Goal: Information Seeking & Learning: Learn about a topic

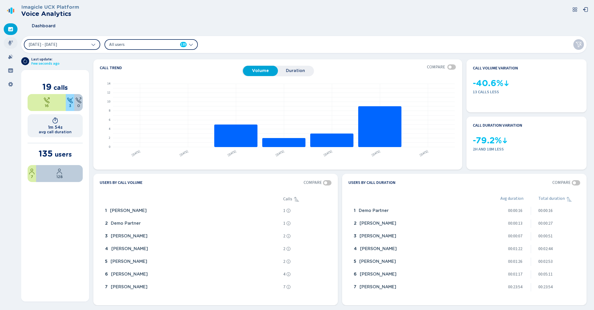
click at [9, 45] on icon at bounding box center [10, 43] width 5 height 5
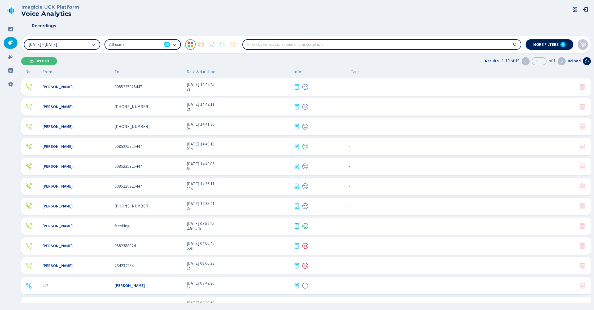
click at [94, 45] on icon at bounding box center [93, 44] width 4 height 4
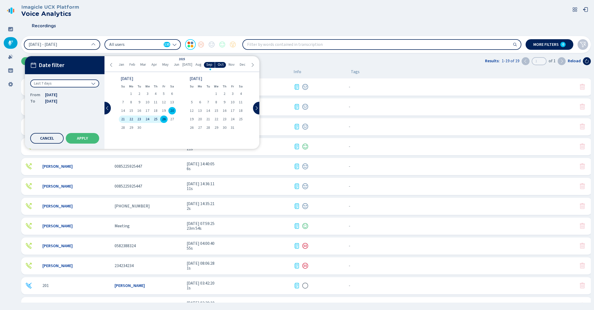
click at [85, 83] on div "Last 7 days" at bounding box center [64, 84] width 69 height 8
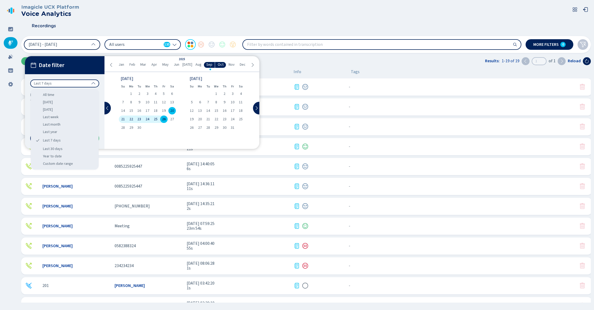
click at [115, 17] on header "Imagicle UCX Platform Voice Analytics Recordings" at bounding box center [305, 18] width 569 height 29
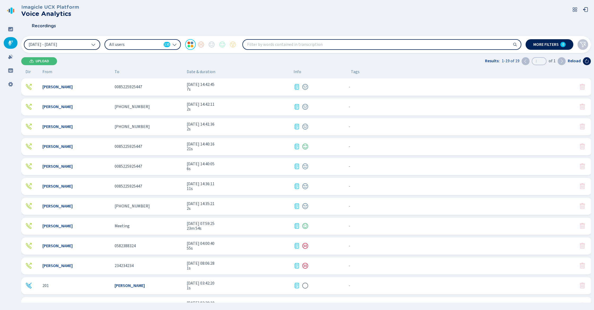
click at [123, 40] on div "All users 135" at bounding box center [142, 44] width 76 height 11
click at [178, 18] on header "Imagicle UCX Platform Voice Analytics Recordings" at bounding box center [305, 18] width 569 height 29
click at [261, 46] on input "search" at bounding box center [382, 45] width 278 height 10
click at [257, 27] on div "Recordings" at bounding box center [305, 25] width 569 height 13
click at [244, 145] on span "[DATE] 14:40:16" at bounding box center [238, 144] width 103 height 5
